Goal: Information Seeking & Learning: Learn about a topic

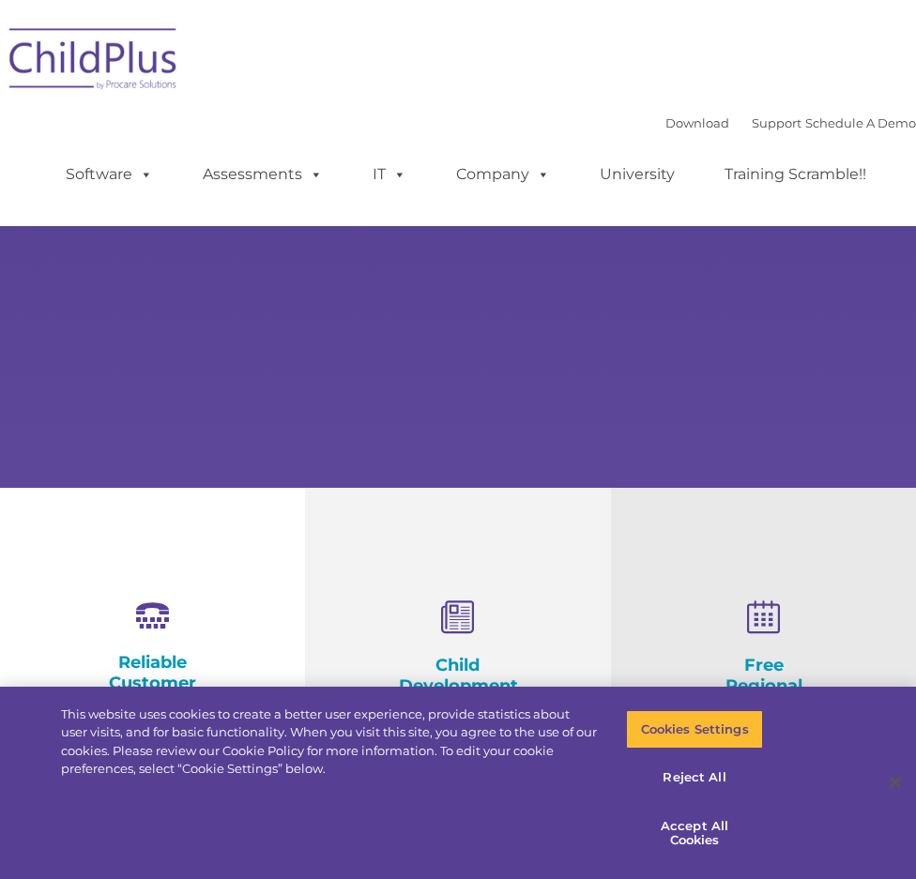
select select "MEDIUM"
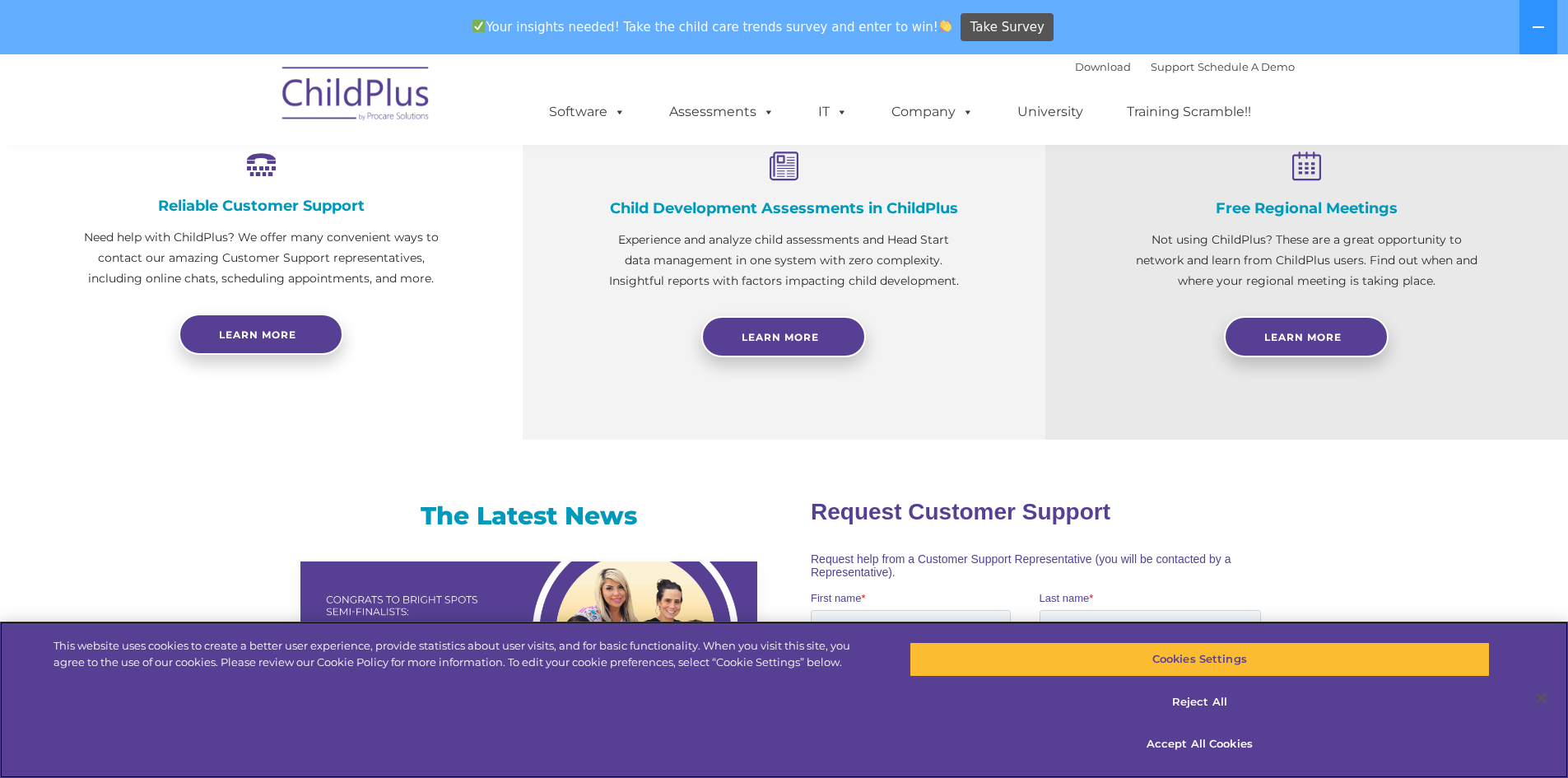
scroll to position [579, 0]
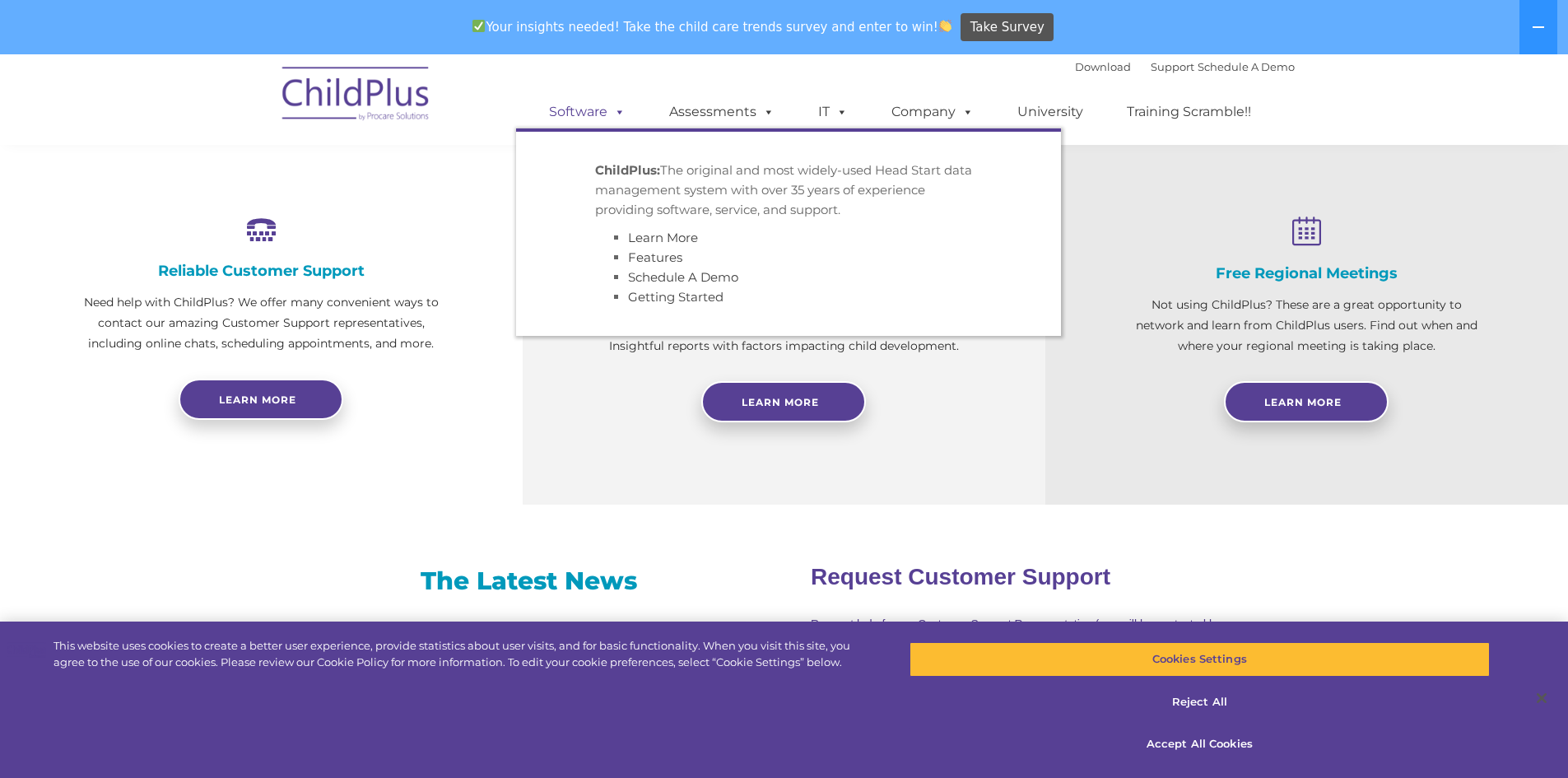
click at [606, 113] on link "Software" at bounding box center [587, 112] width 110 height 33
click at [595, 110] on link "Software" at bounding box center [587, 112] width 110 height 33
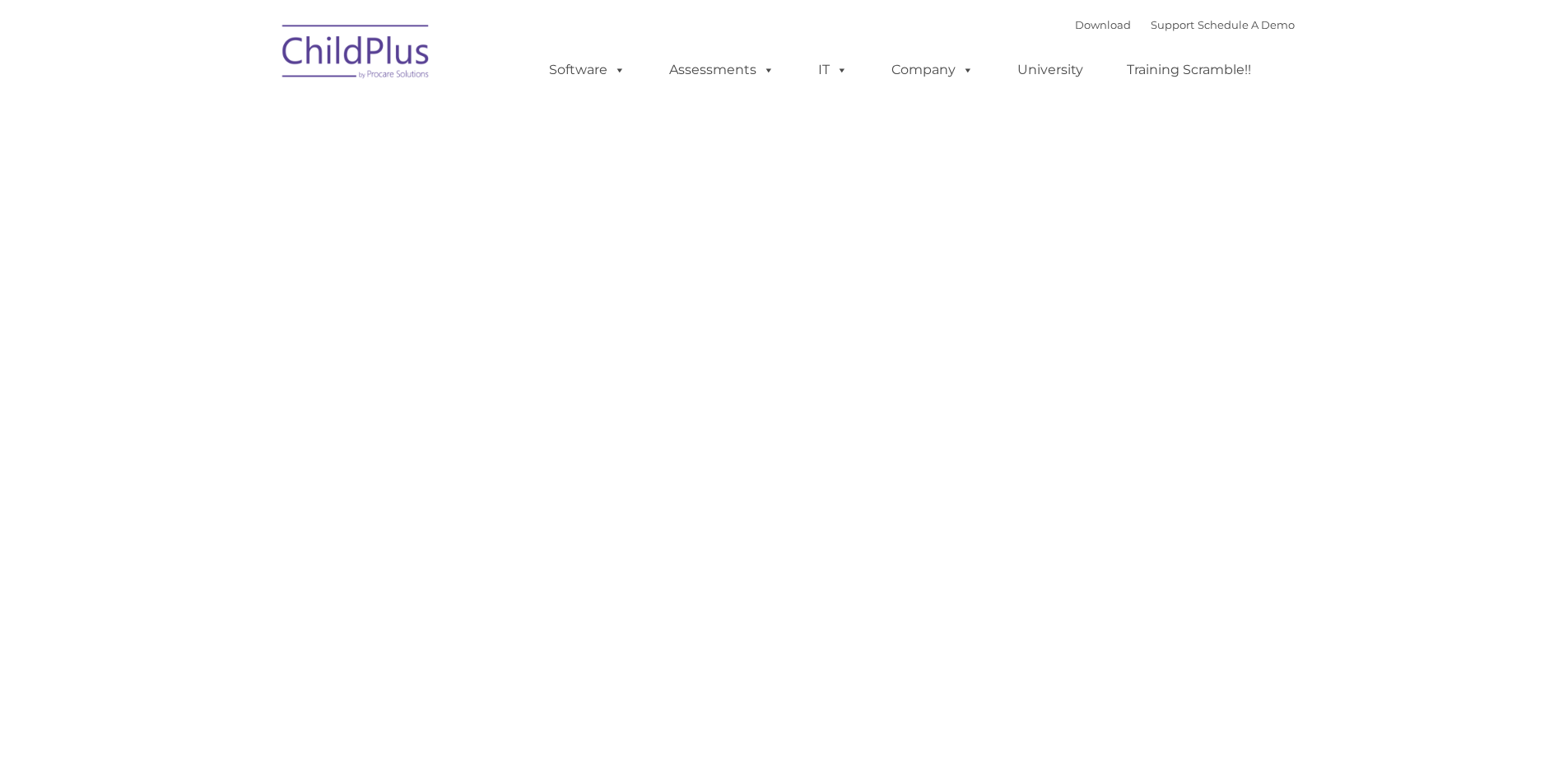
type input ""
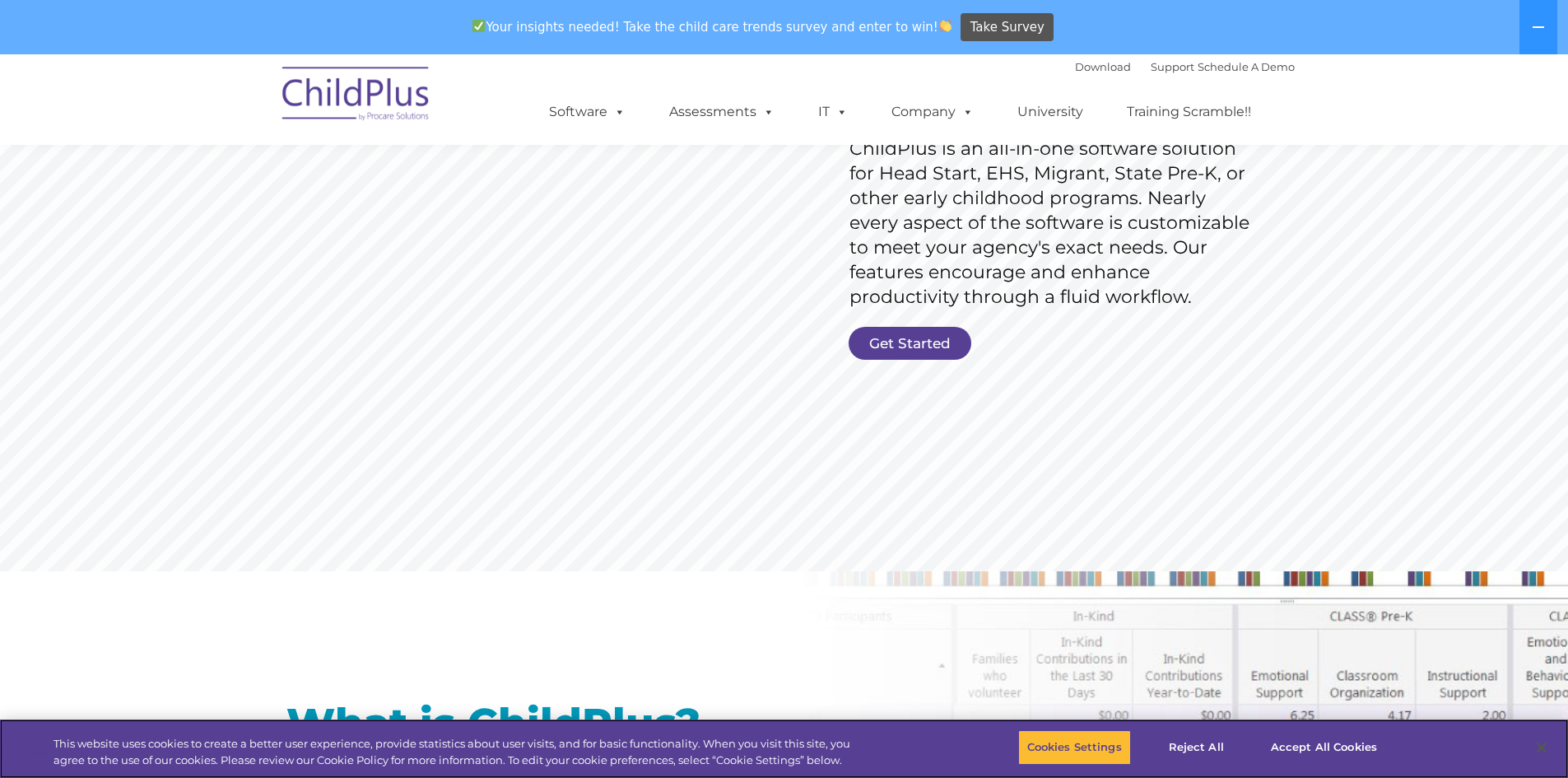
scroll to position [273, 0]
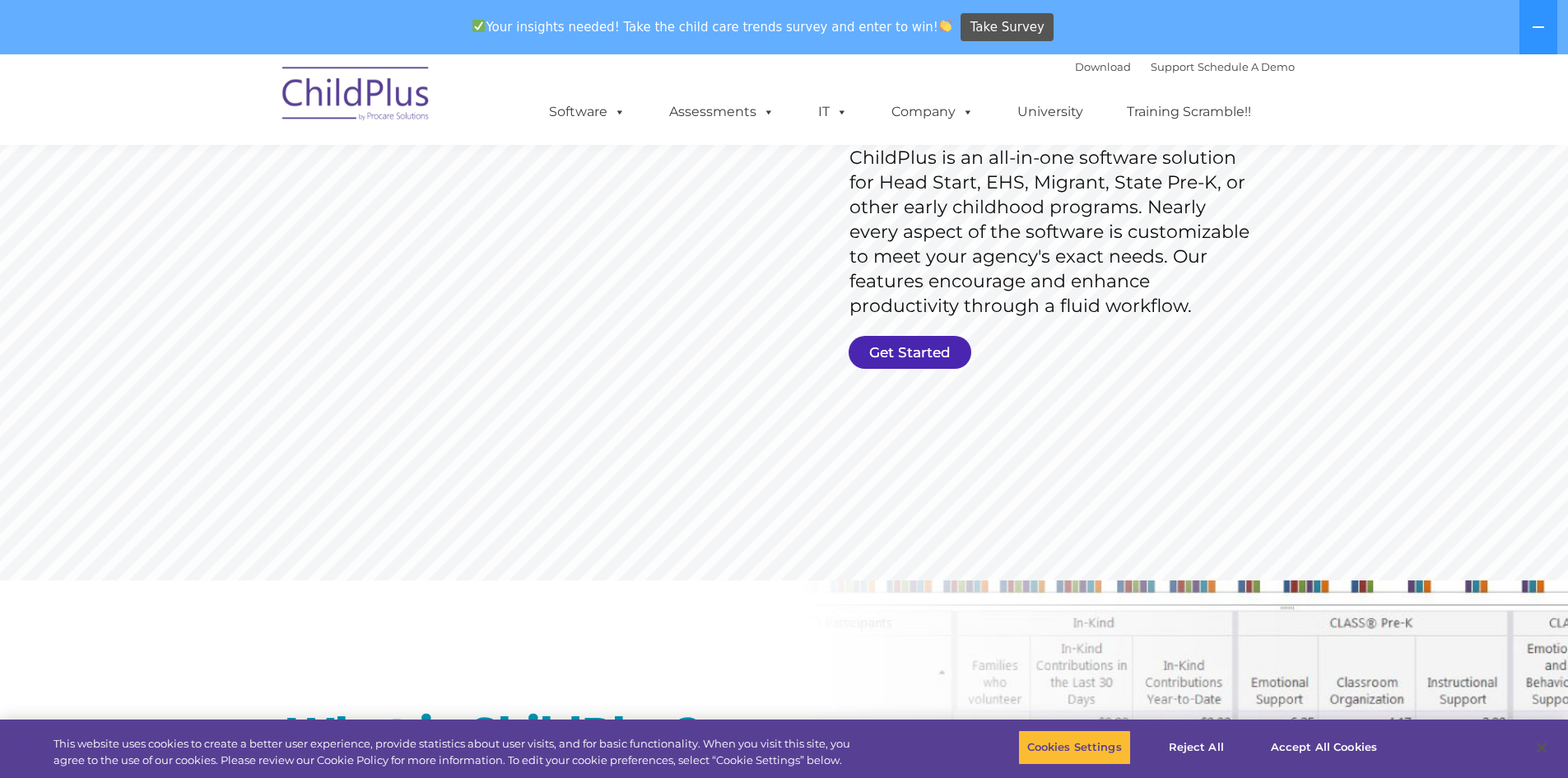
click at [879, 340] on link "Get Started" at bounding box center [909, 353] width 123 height 33
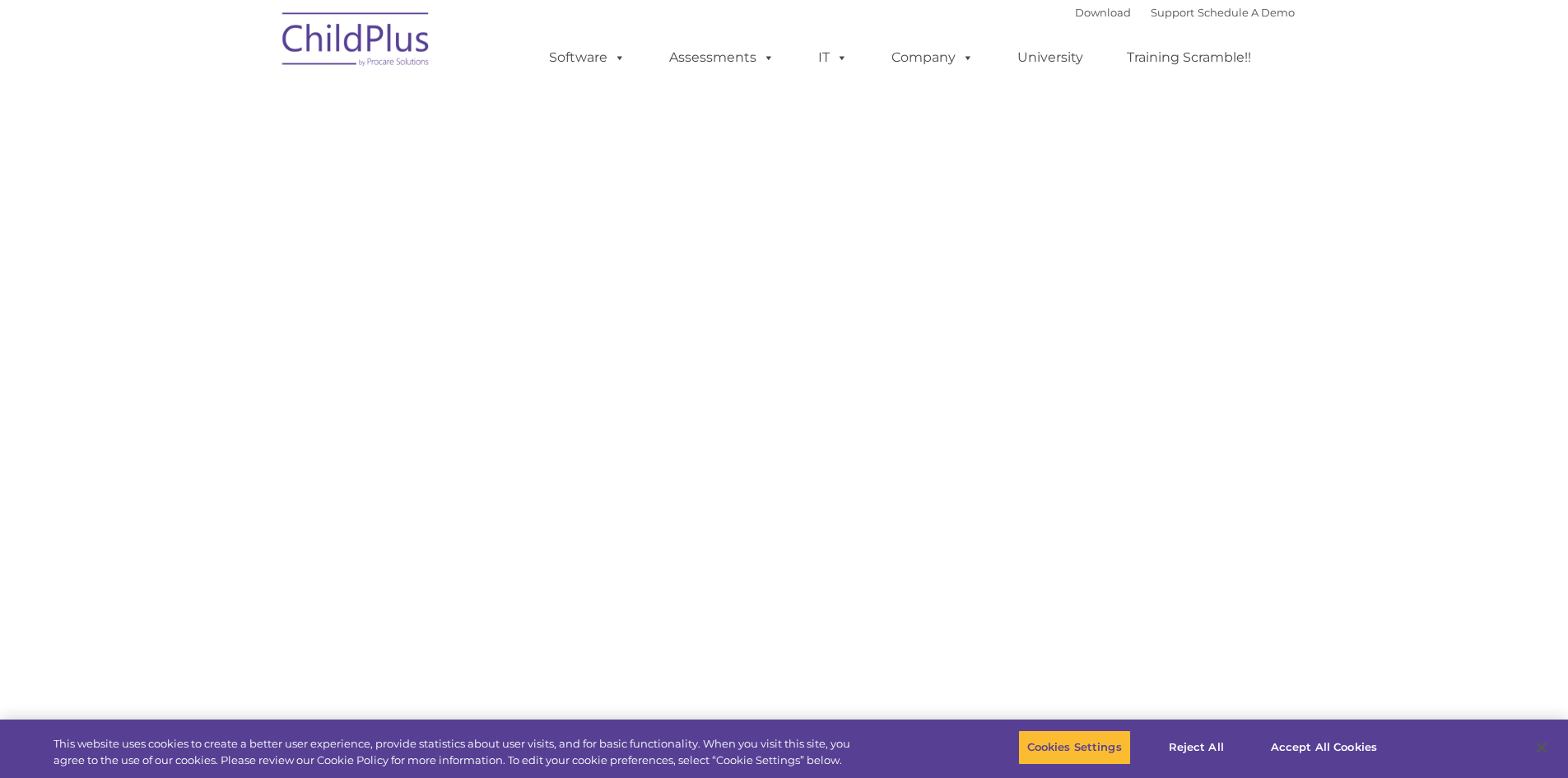
select select "MEDIUM"
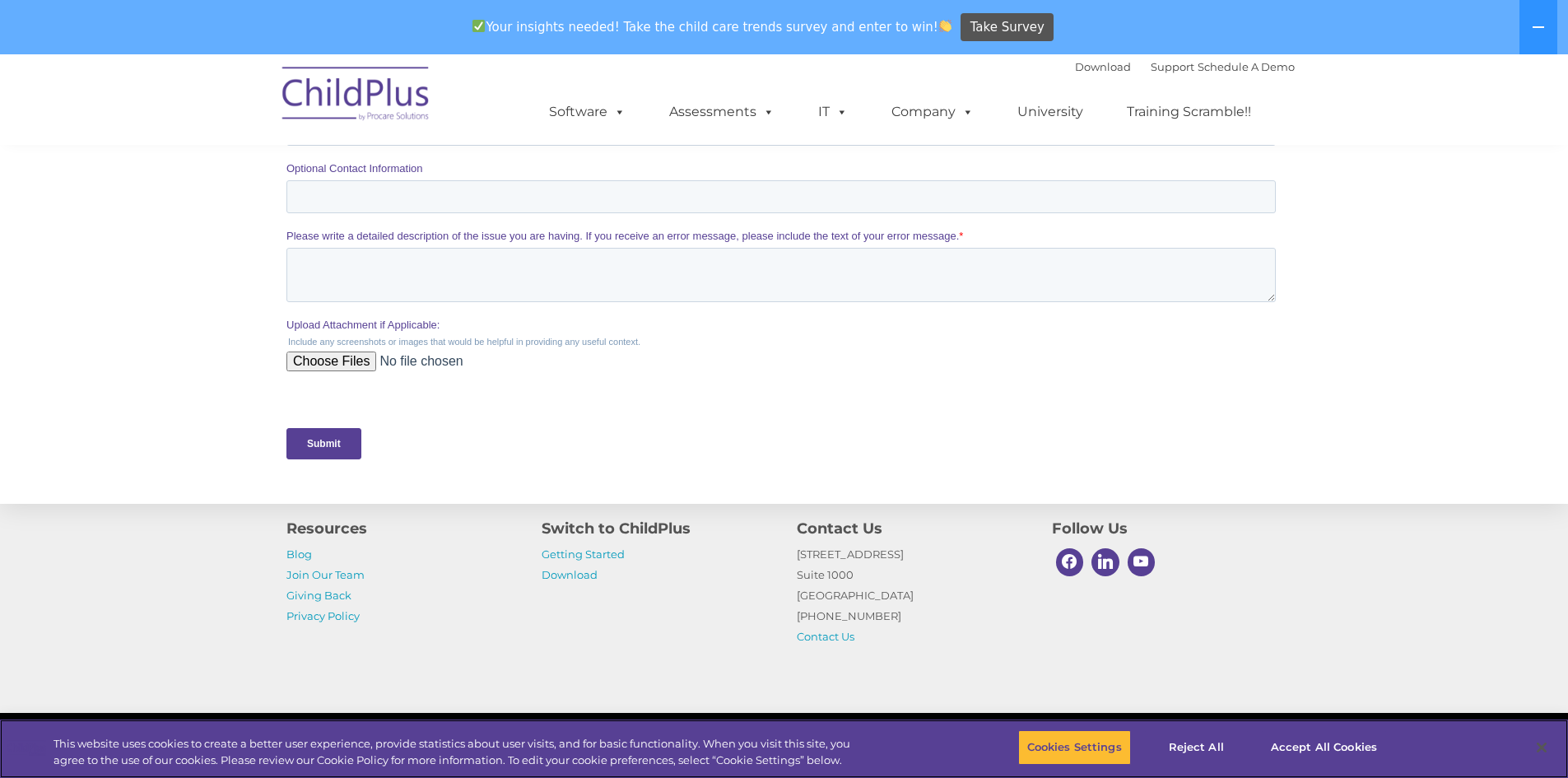
scroll to position [689, 0]
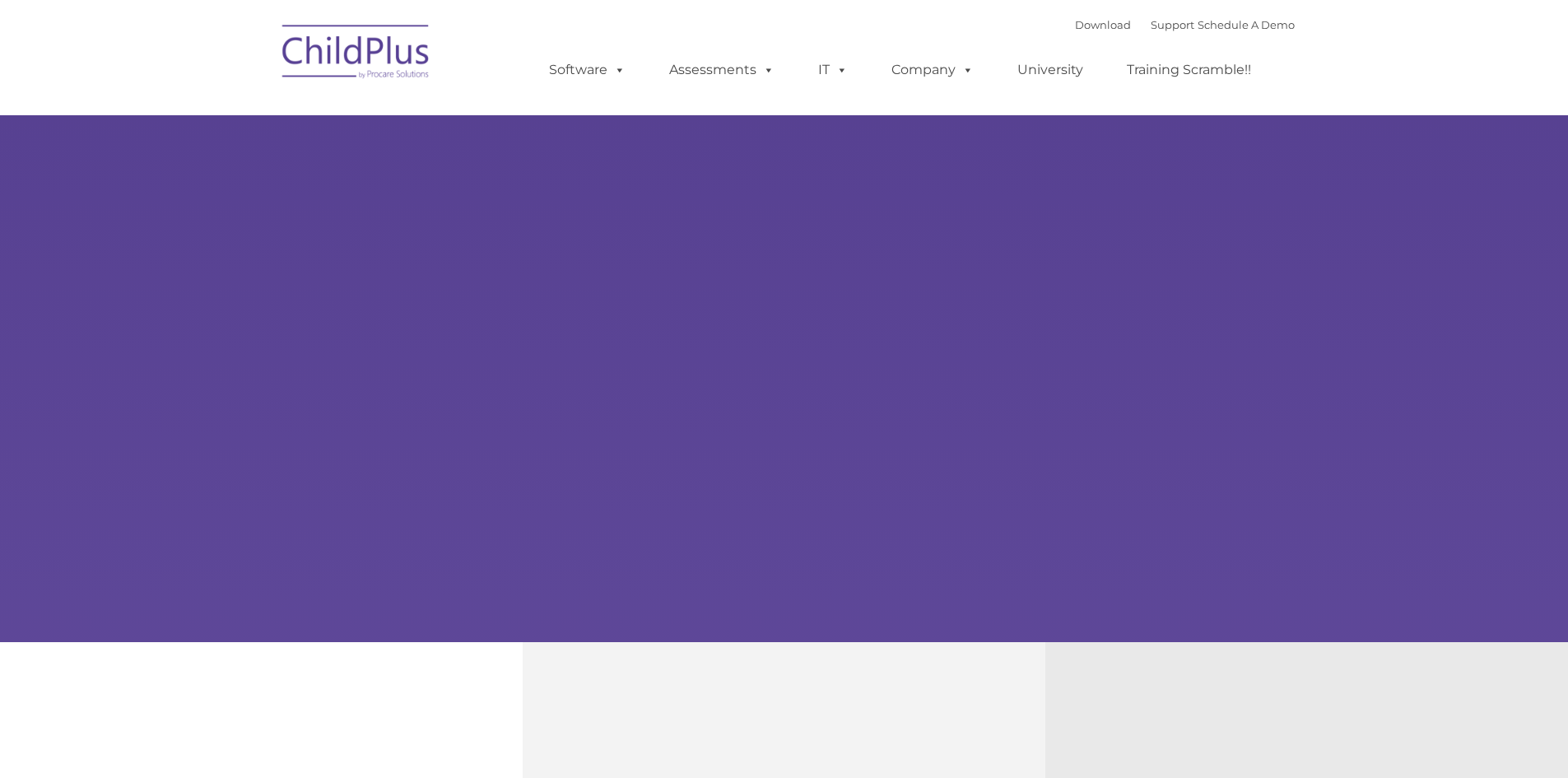
type input ""
select select "MEDIUM"
